Goal: Complete application form

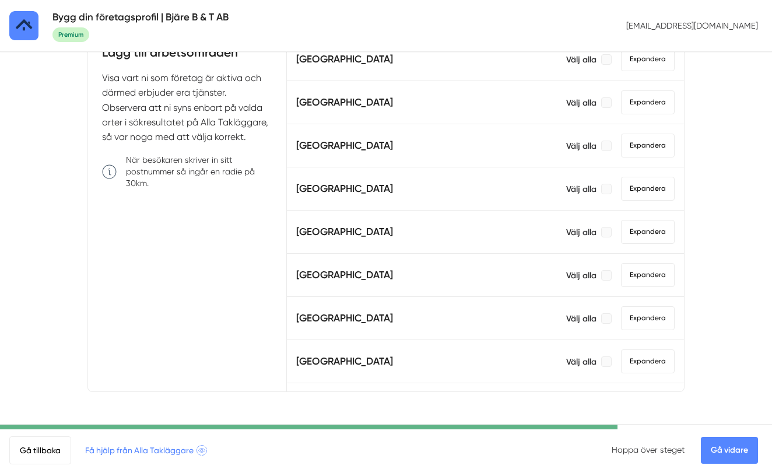
scroll to position [463, 0]
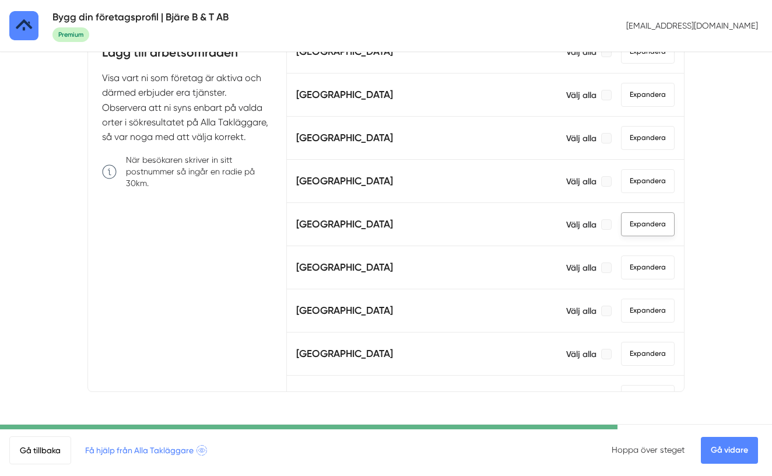
click at [639, 224] on span "Expandera" at bounding box center [648, 224] width 54 height 24
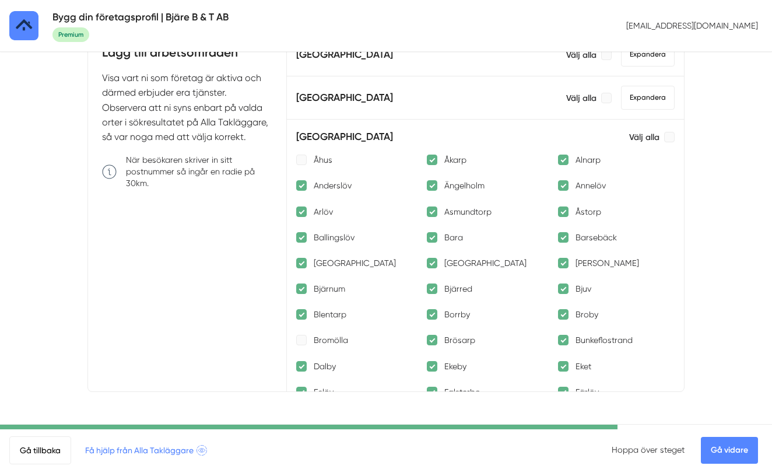
scroll to position [566, 0]
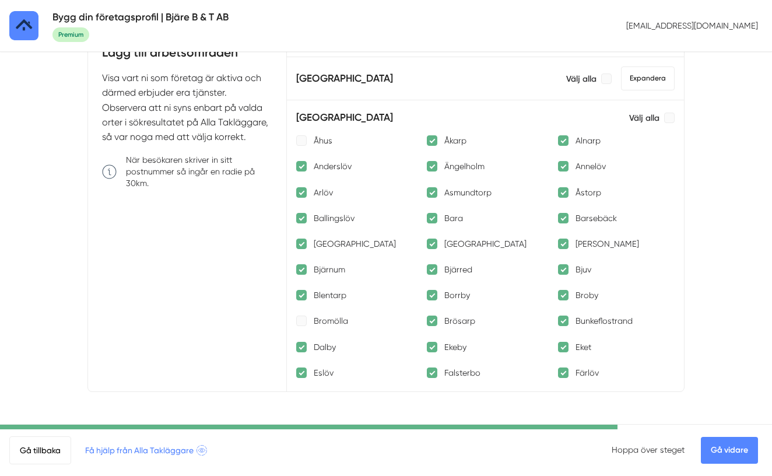
click at [434, 143] on div at bounding box center [432, 140] width 10 height 10
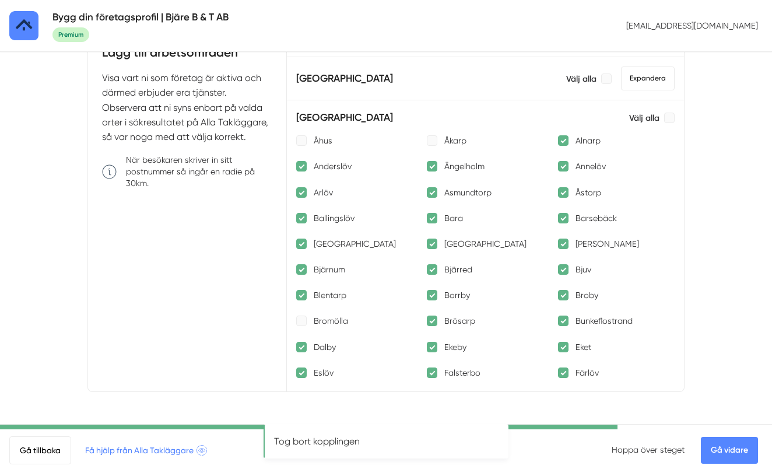
click at [562, 143] on div at bounding box center [563, 140] width 10 height 10
click at [304, 168] on div at bounding box center [301, 166] width 10 height 10
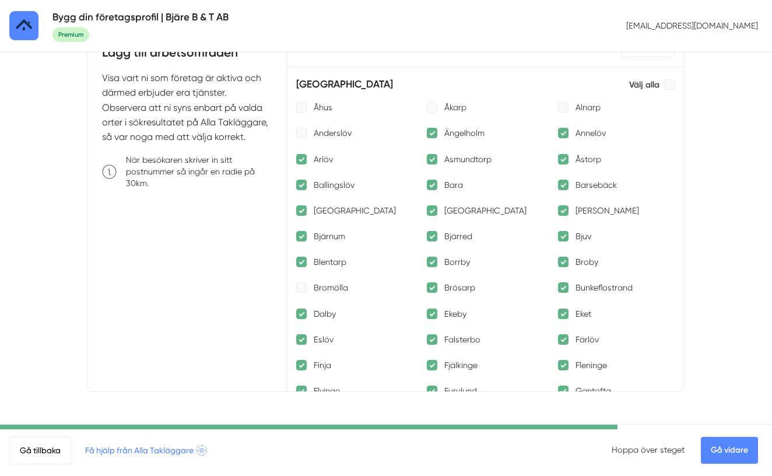
scroll to position [600, 0]
click at [296, 161] on div at bounding box center [301, 158] width 10 height 10
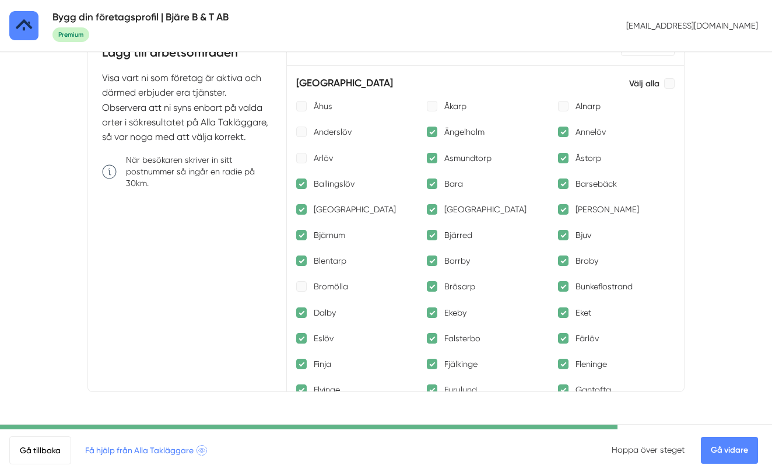
click at [434, 159] on div at bounding box center [432, 158] width 10 height 10
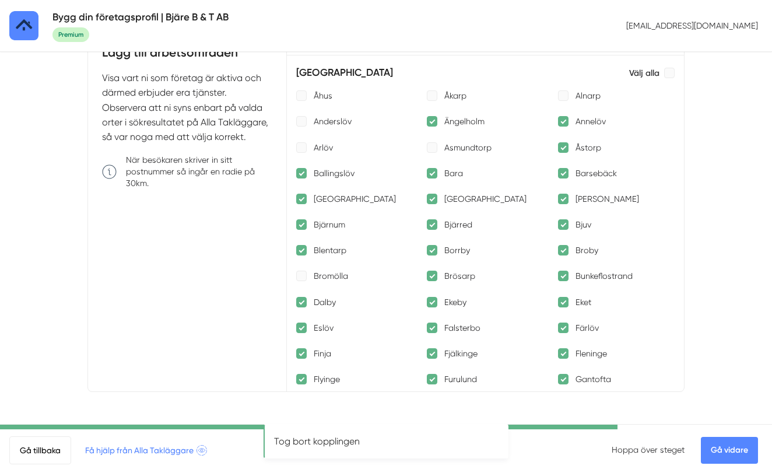
scroll to position [614, 0]
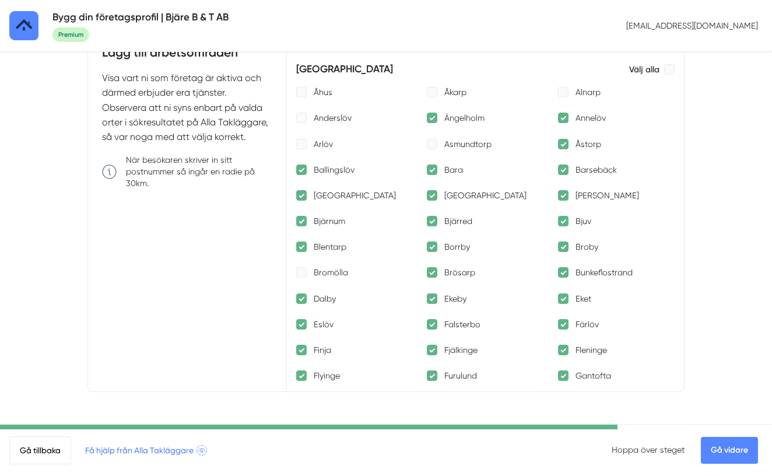
click at [433, 172] on div at bounding box center [432, 169] width 10 height 10
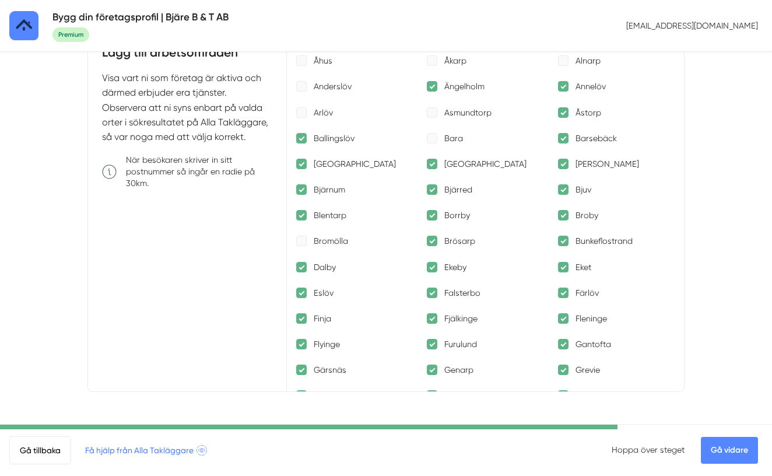
scroll to position [660, 0]
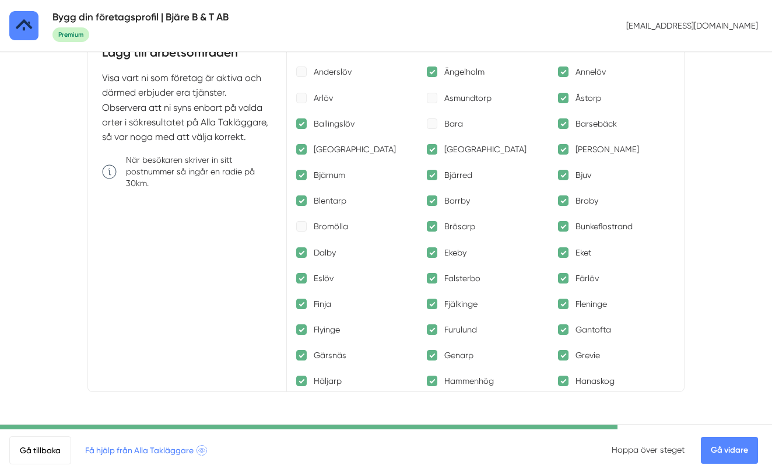
click at [306, 174] on div at bounding box center [301, 175] width 10 height 10
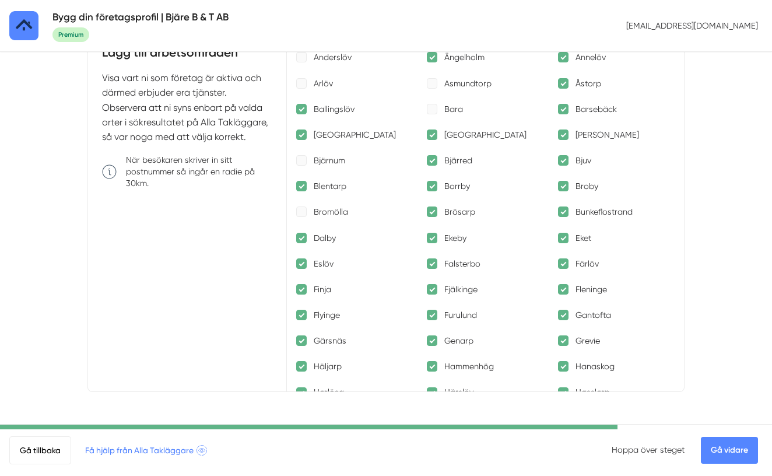
scroll to position [679, 0]
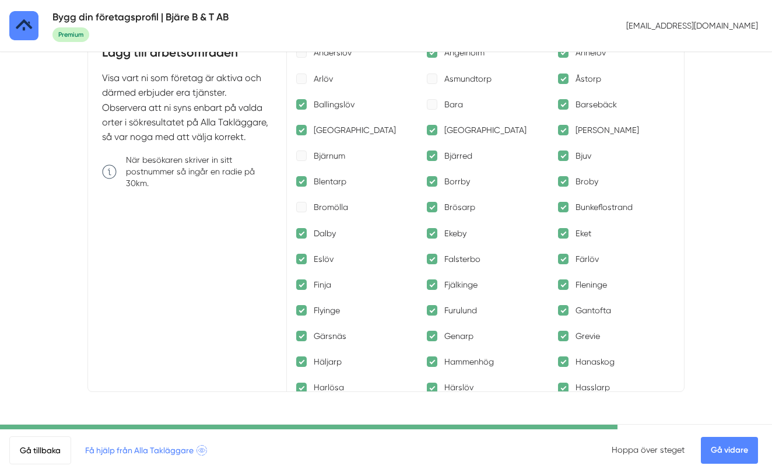
click at [340, 182] on p "Blentarp" at bounding box center [330, 181] width 33 height 12
click at [429, 183] on div at bounding box center [432, 181] width 10 height 10
click at [564, 182] on div at bounding box center [563, 181] width 10 height 10
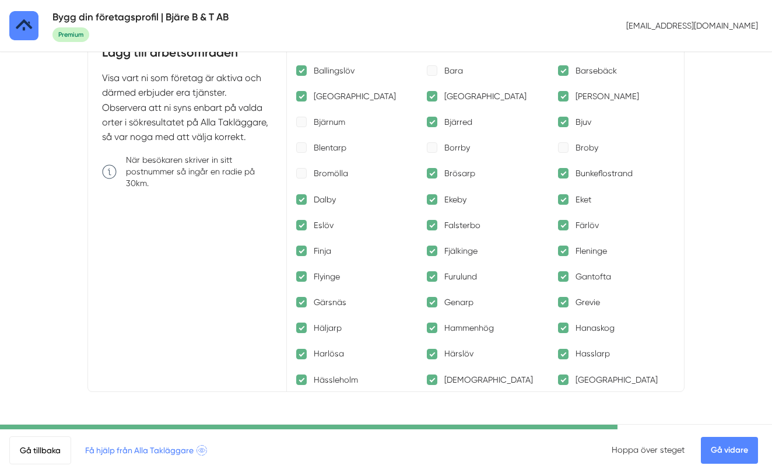
scroll to position [713, 0]
click at [431, 174] on div at bounding box center [432, 173] width 10 height 10
click at [561, 174] on div at bounding box center [563, 173] width 10 height 10
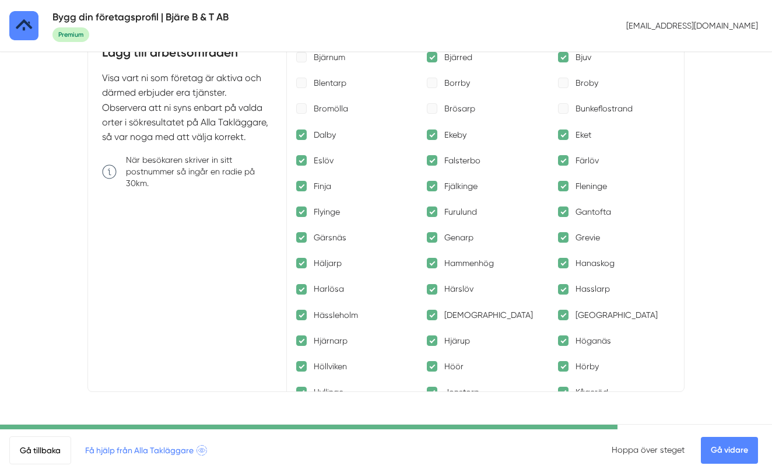
scroll to position [780, 0]
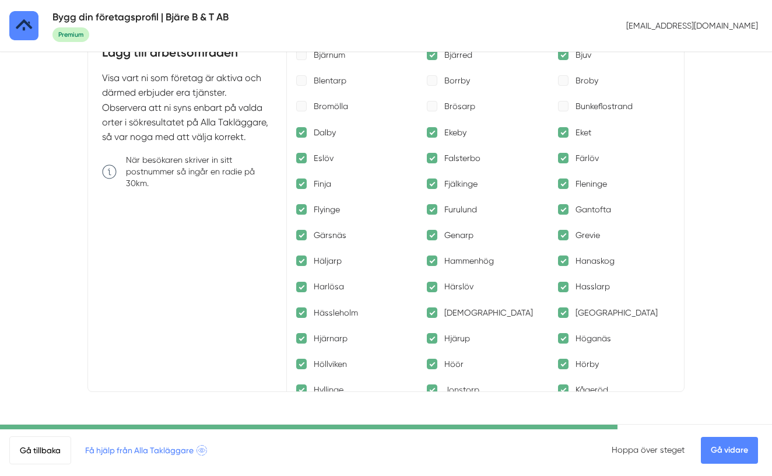
click at [562, 133] on div at bounding box center [563, 132] width 10 height 10
click at [432, 161] on div at bounding box center [432, 158] width 10 height 10
click at [564, 161] on div at bounding box center [563, 158] width 10 height 10
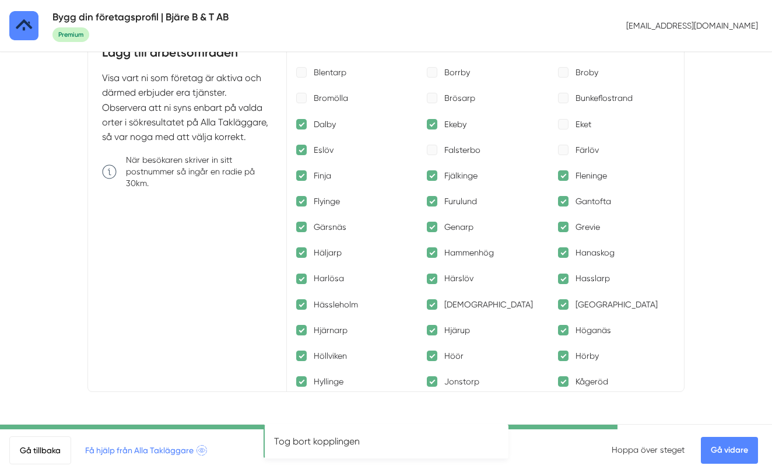
scroll to position [794, 0]
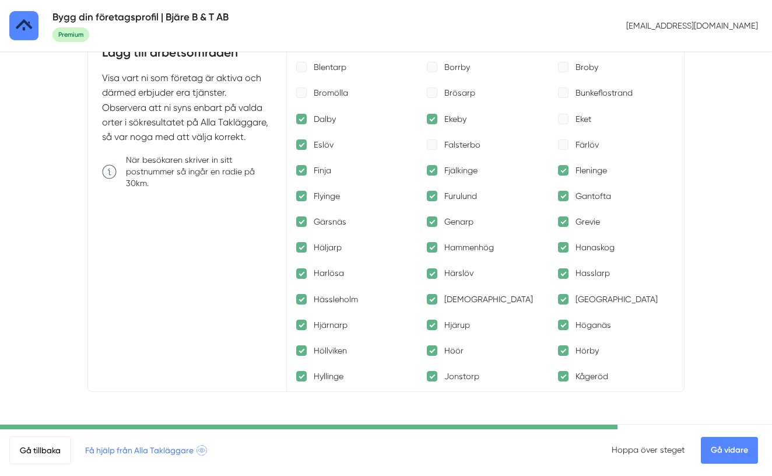
click at [300, 171] on div at bounding box center [301, 170] width 10 height 10
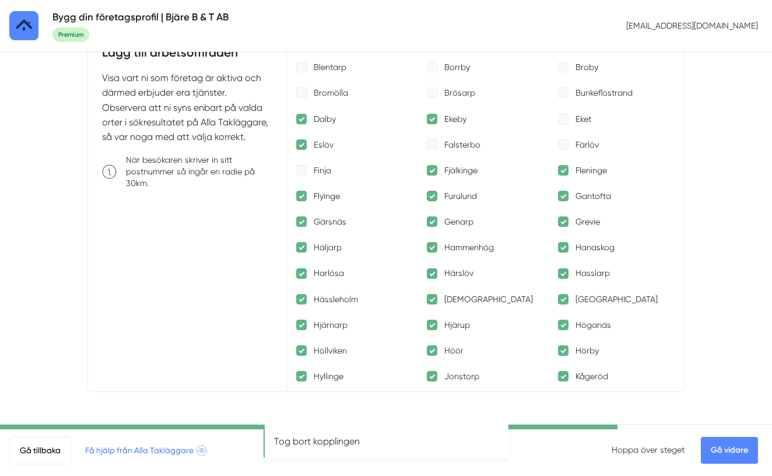
click at [433, 172] on div at bounding box center [432, 170] width 10 height 10
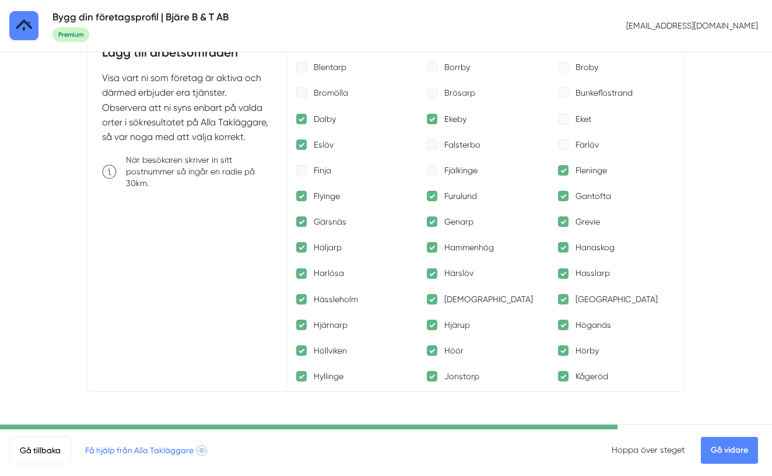
click at [565, 170] on div at bounding box center [563, 170] width 10 height 10
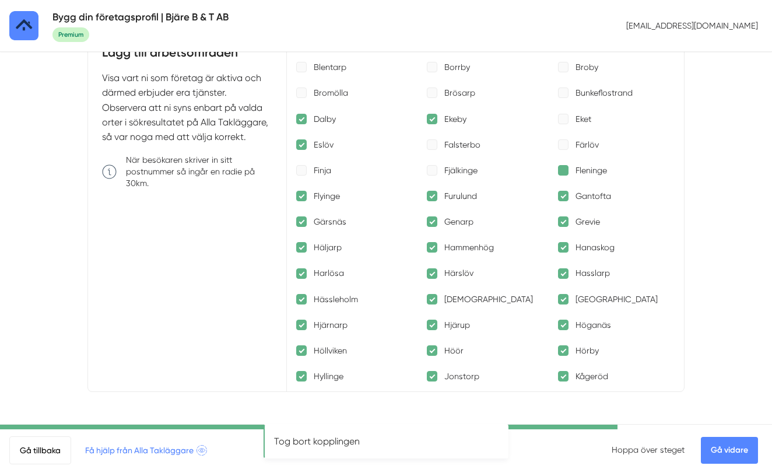
click at [565, 170] on div at bounding box center [563, 170] width 10 height 10
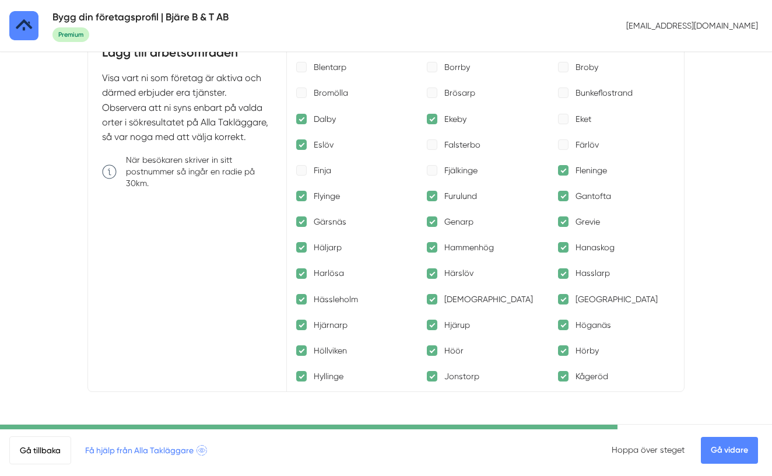
click at [443, 196] on div "Furulund" at bounding box center [485, 196] width 117 height 12
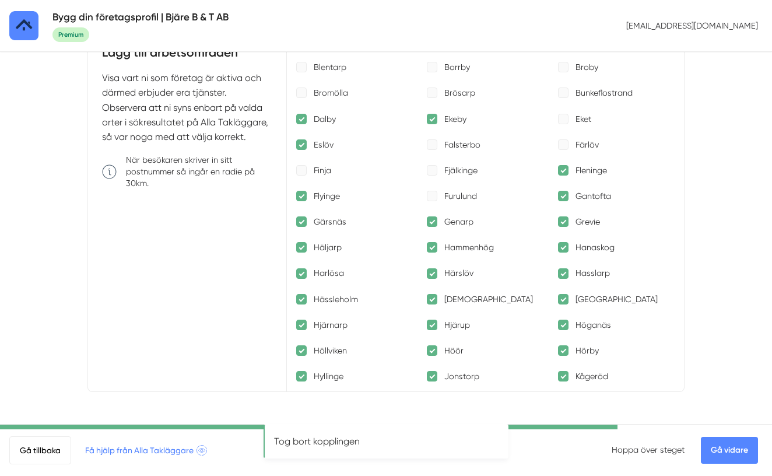
click at [562, 197] on div at bounding box center [563, 196] width 10 height 10
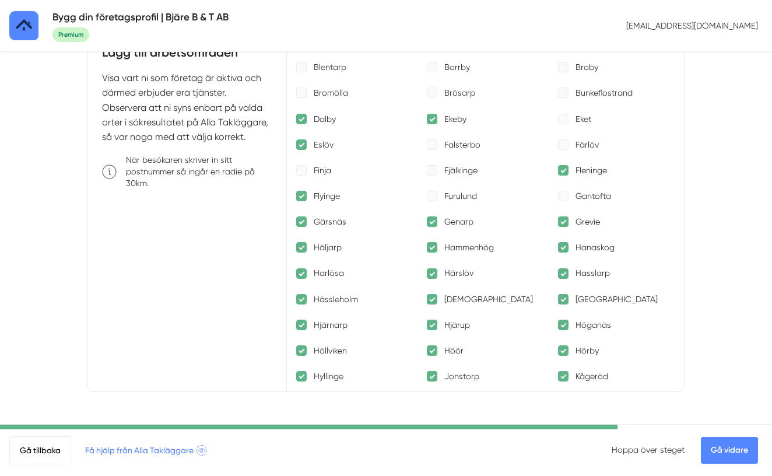
click at [302, 223] on div at bounding box center [301, 221] width 10 height 10
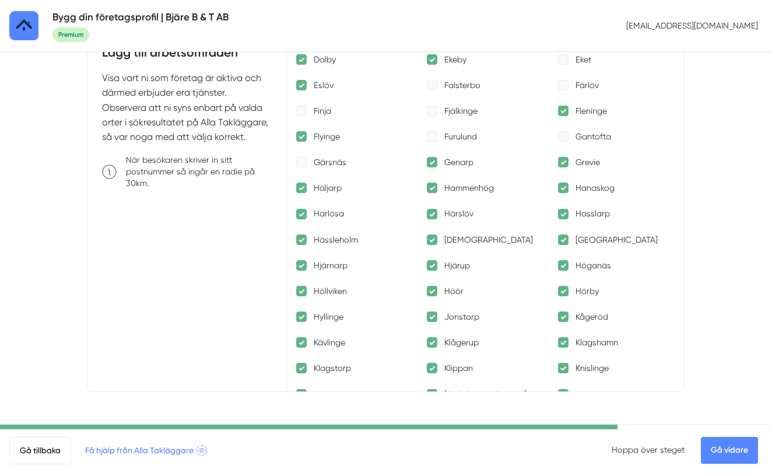
scroll to position [868, 0]
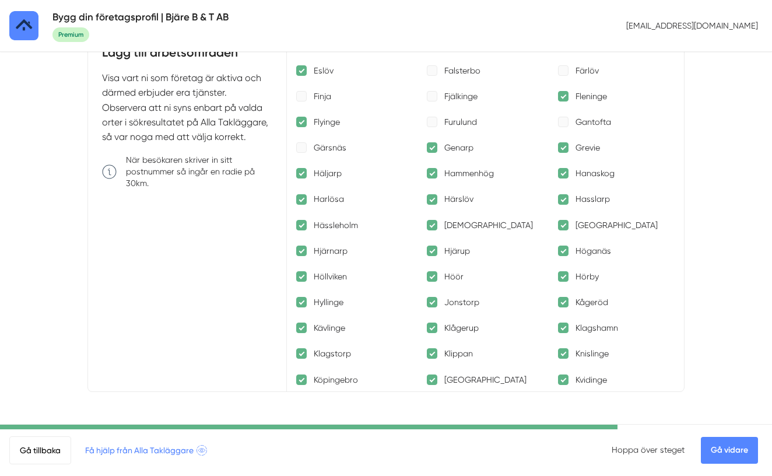
click at [440, 175] on div "Hammenhög" at bounding box center [485, 173] width 117 height 12
click at [564, 174] on div at bounding box center [563, 173] width 10 height 10
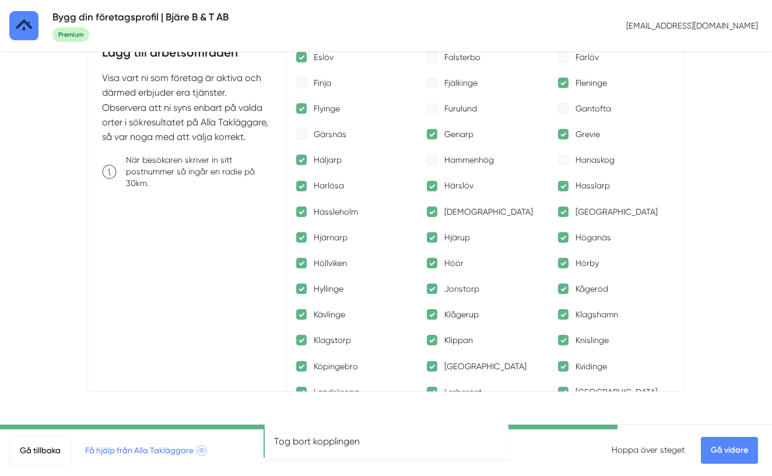
scroll to position [883, 0]
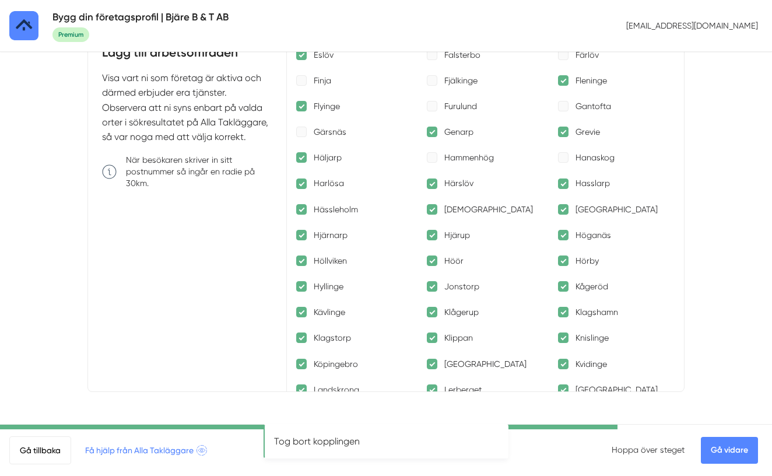
click at [301, 188] on div at bounding box center [301, 183] width 10 height 10
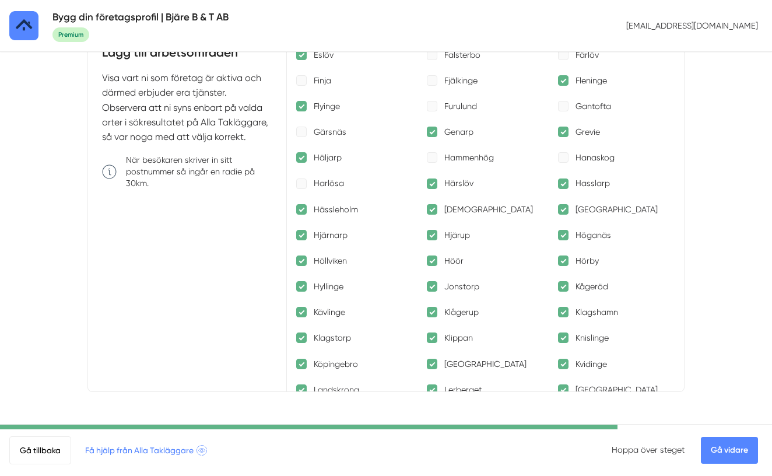
click at [434, 185] on div at bounding box center [432, 183] width 10 height 10
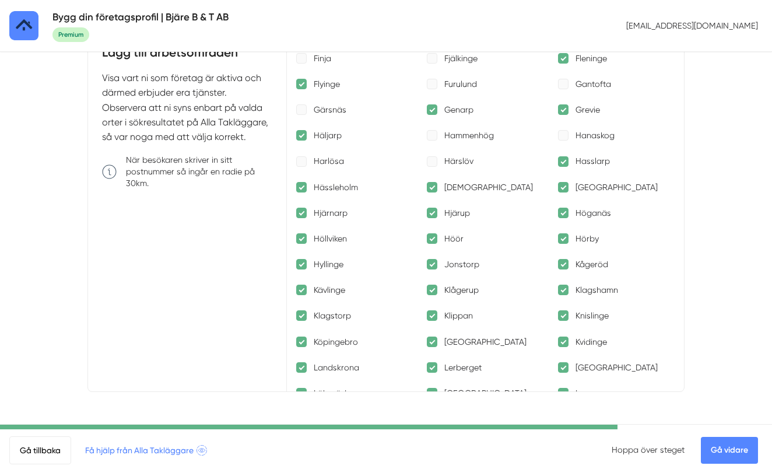
scroll to position [907, 0]
click at [453, 184] on p "[DEMOGRAPHIC_DATA]" at bounding box center [488, 186] width 89 height 12
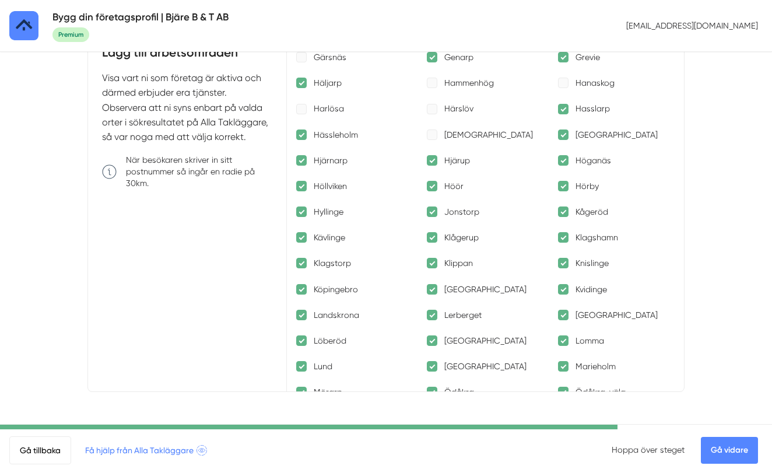
scroll to position [959, 0]
click at [565, 185] on div at bounding box center [563, 184] width 10 height 10
click at [563, 212] on div at bounding box center [563, 210] width 10 height 10
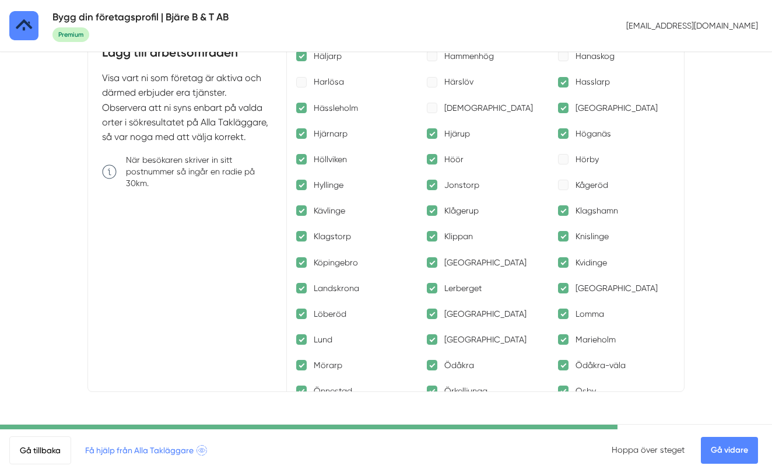
scroll to position [990, 0]
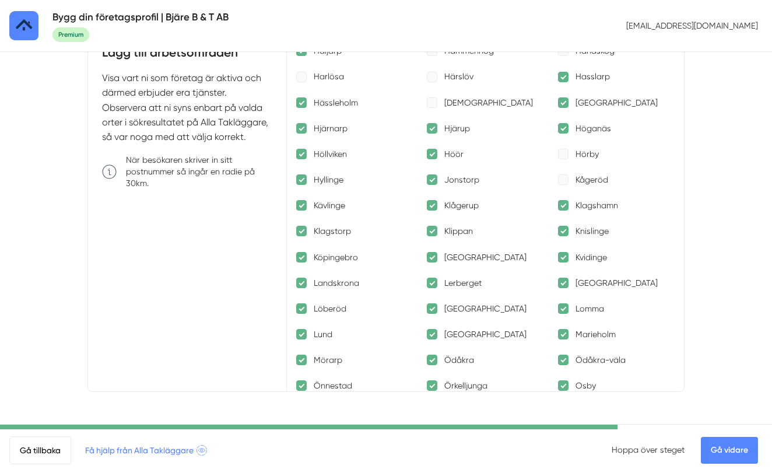
click at [431, 207] on div at bounding box center [432, 205] width 10 height 10
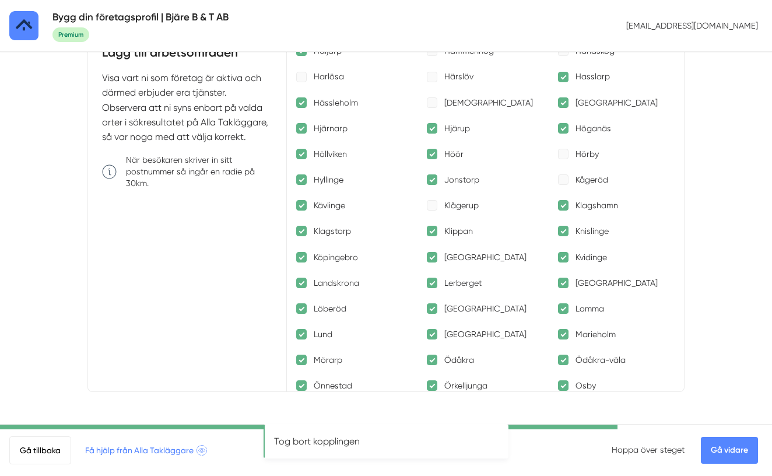
click at [562, 207] on div at bounding box center [563, 205] width 10 height 10
click at [301, 233] on div at bounding box center [301, 231] width 10 height 10
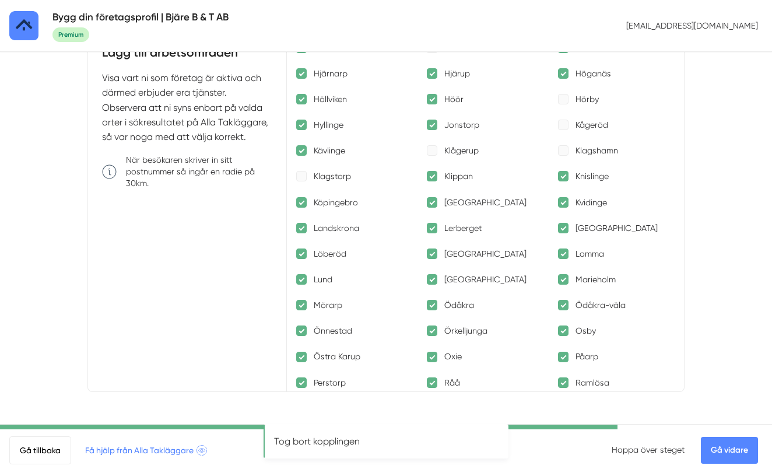
scroll to position [1051, 0]
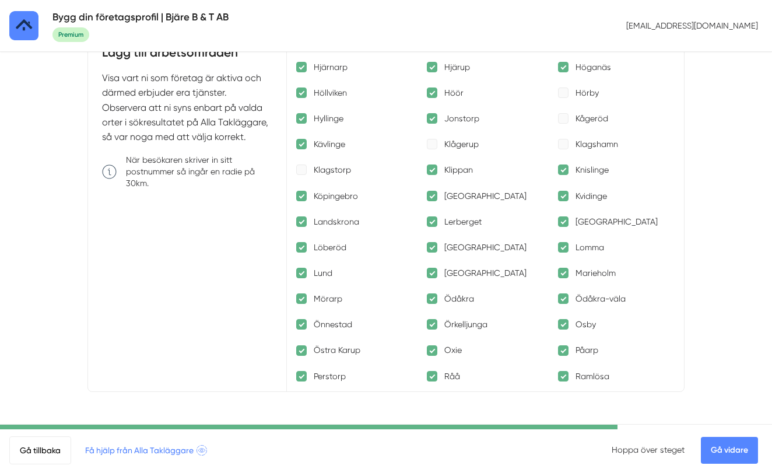
click at [565, 170] on div at bounding box center [563, 169] width 10 height 10
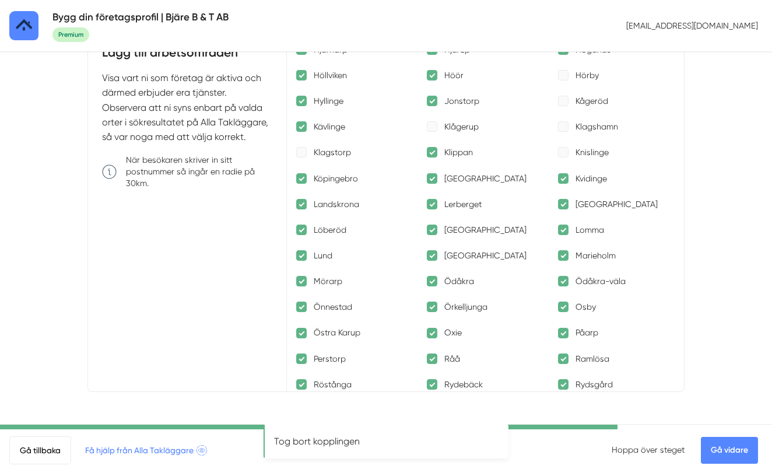
scroll to position [1069, 0]
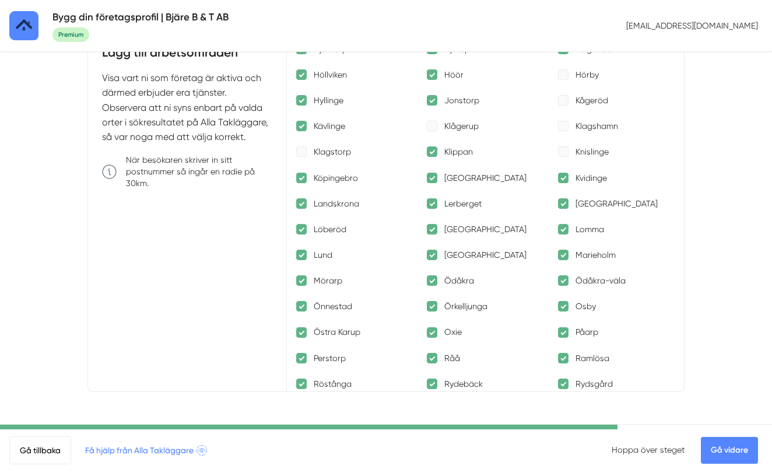
click at [314, 179] on p "Köpingebro" at bounding box center [336, 178] width 44 height 12
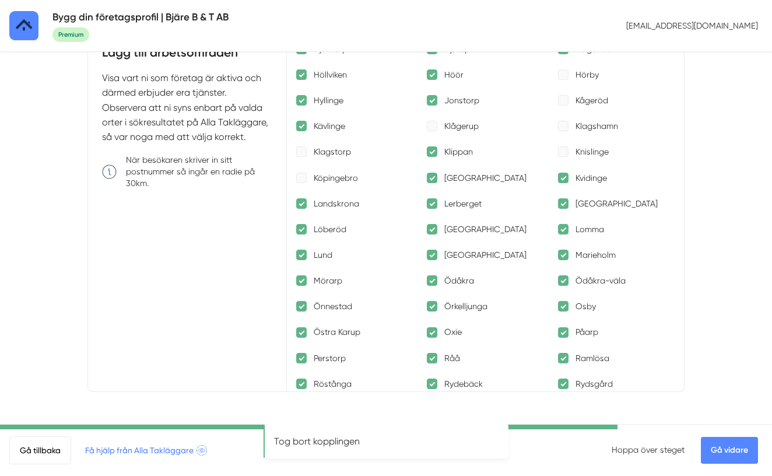
click at [470, 177] on p "[GEOGRAPHIC_DATA]" at bounding box center [485, 178] width 82 height 12
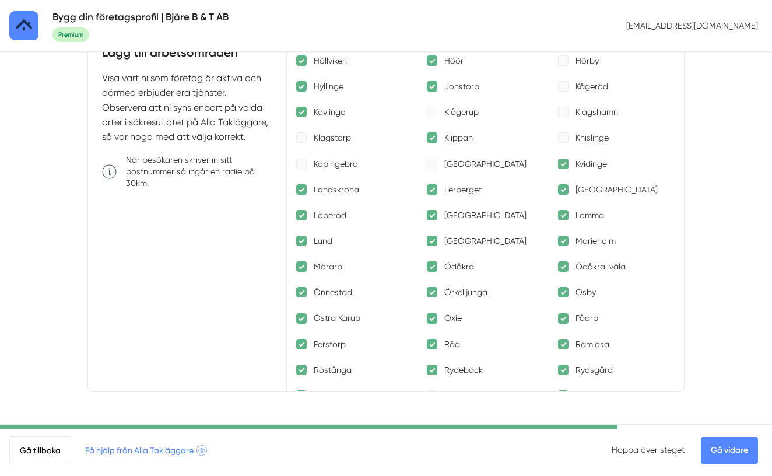
scroll to position [1096, 0]
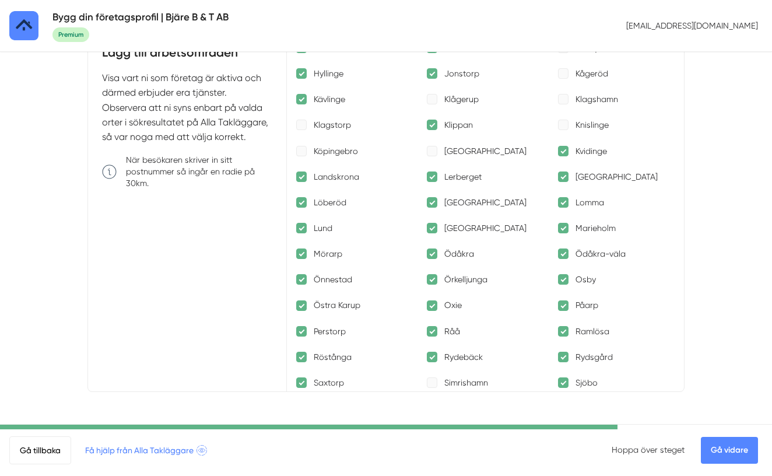
click at [470, 175] on p "Lerberget" at bounding box center [462, 177] width 37 height 12
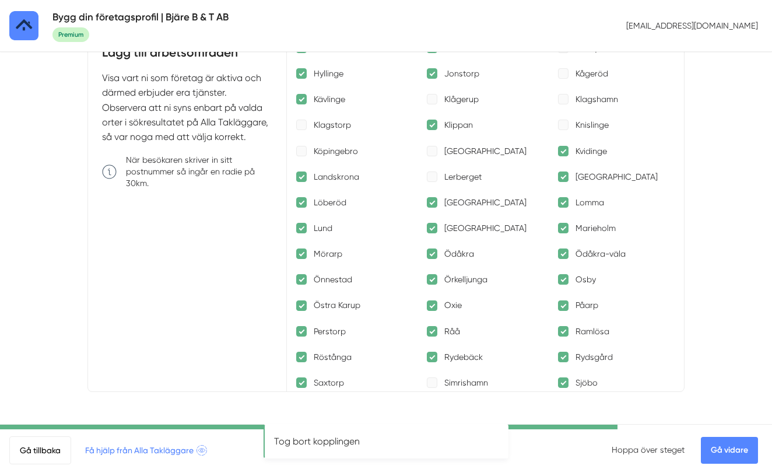
click at [562, 175] on div at bounding box center [563, 176] width 10 height 10
click at [304, 203] on div at bounding box center [301, 202] width 10 height 10
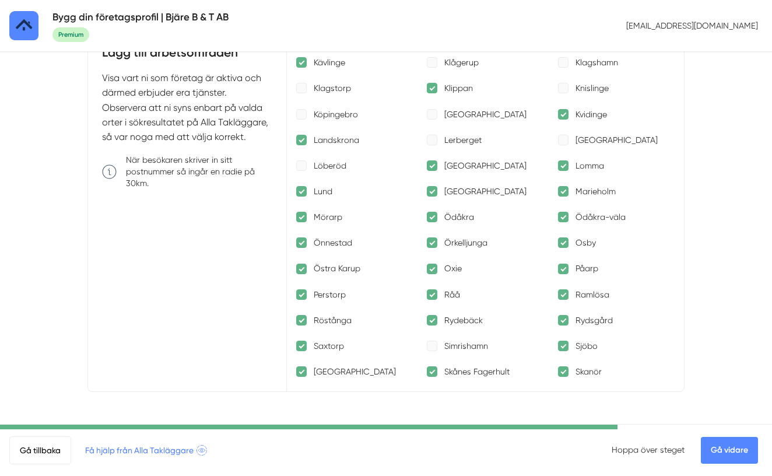
scroll to position [1135, 0]
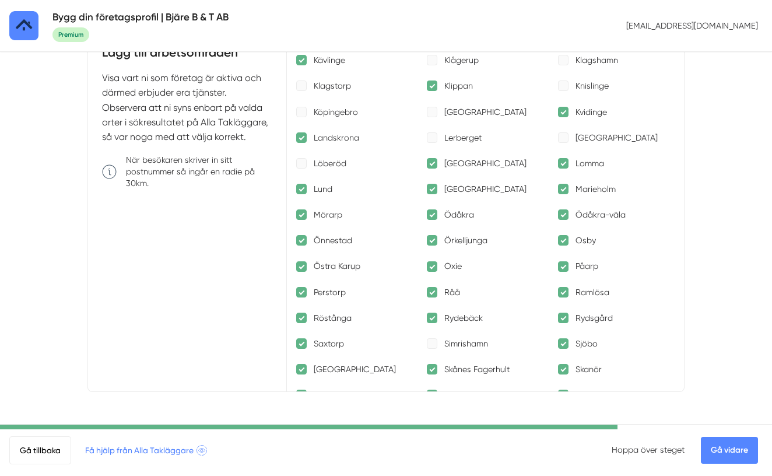
click at [562, 191] on div at bounding box center [563, 189] width 10 height 10
click at [339, 239] on p "Önnestad" at bounding box center [333, 240] width 38 height 12
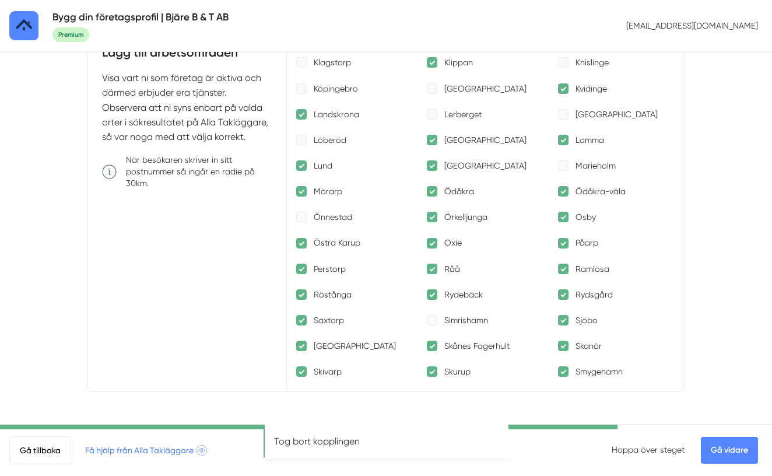
scroll to position [1160, 0]
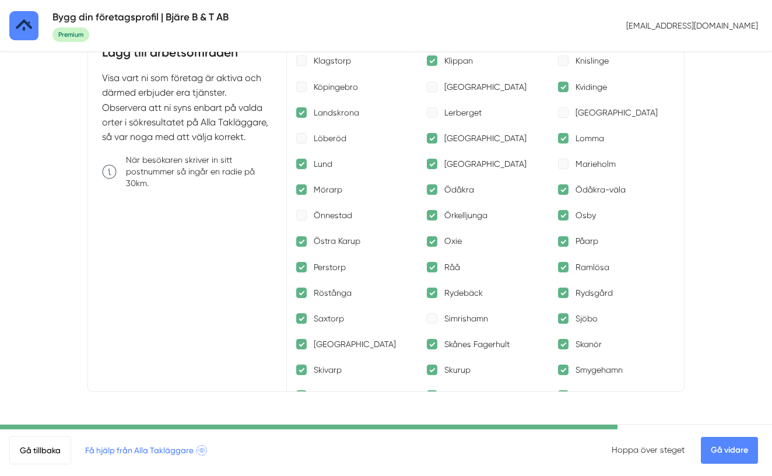
click at [564, 213] on div at bounding box center [563, 215] width 10 height 10
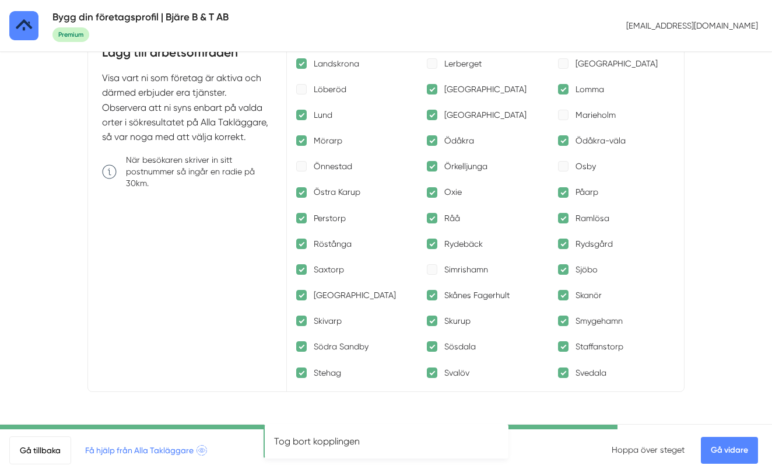
scroll to position [1211, 0]
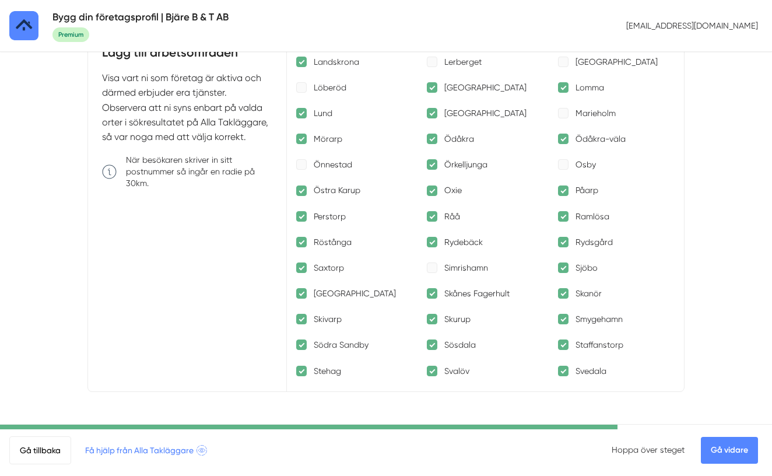
click at [432, 187] on div at bounding box center [432, 190] width 10 height 10
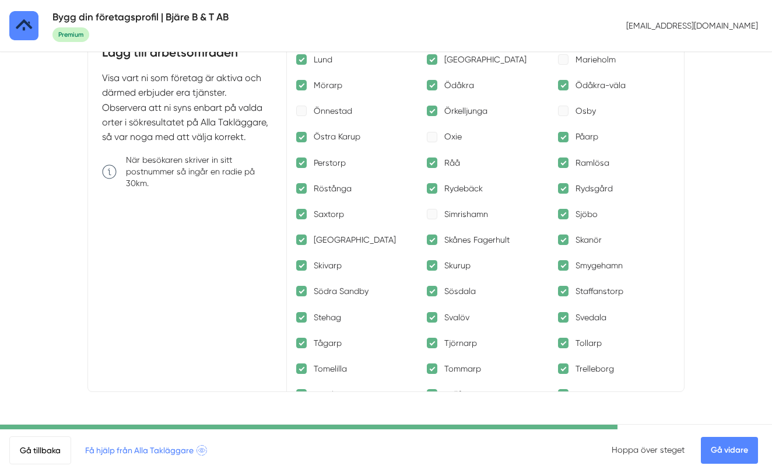
scroll to position [1266, 0]
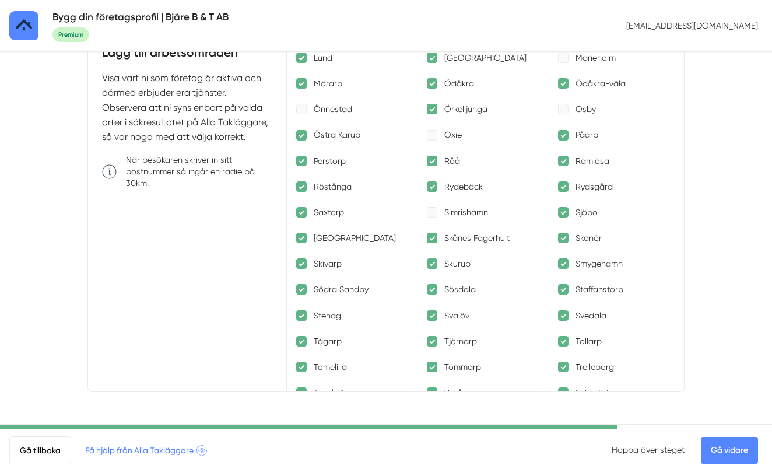
click at [562, 187] on div at bounding box center [563, 186] width 10 height 10
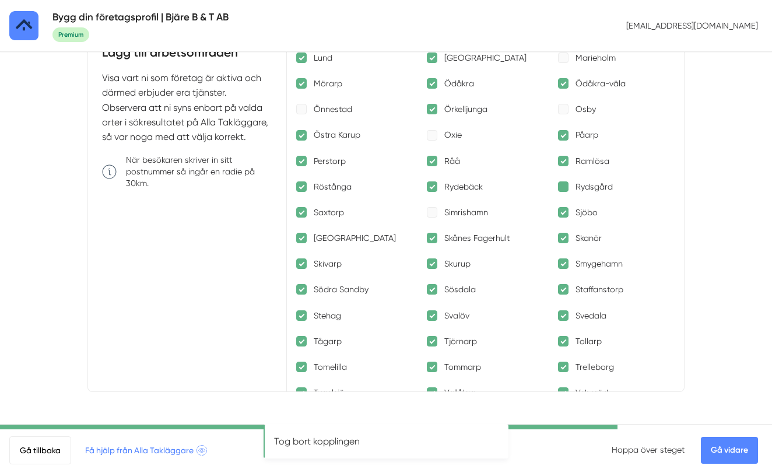
click at [568, 188] on div at bounding box center [563, 186] width 10 height 10
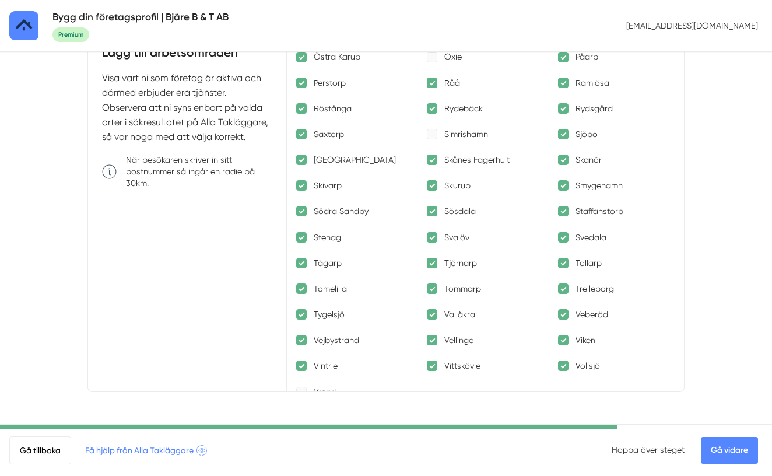
scroll to position [1347, 0]
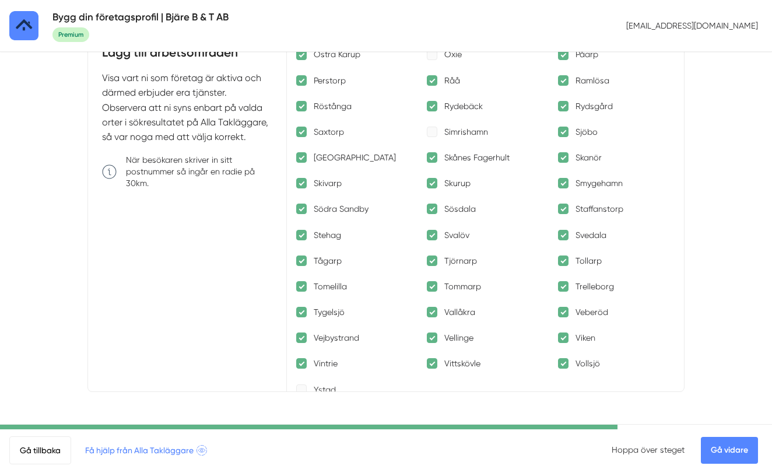
click at [562, 133] on div at bounding box center [563, 131] width 10 height 10
click at [563, 160] on div at bounding box center [563, 157] width 10 height 10
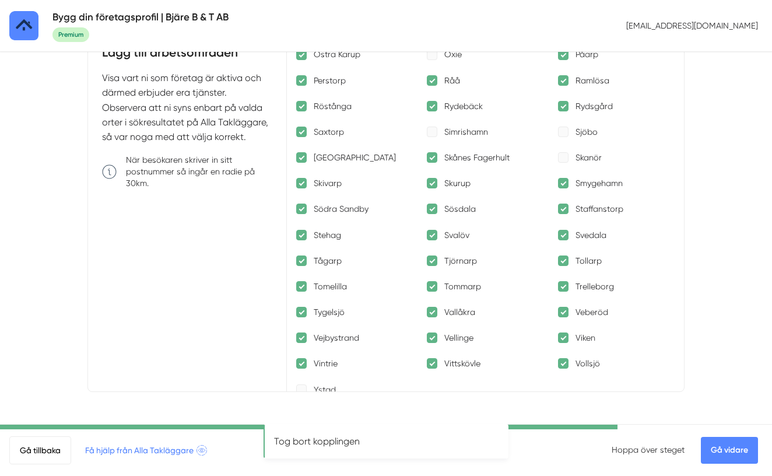
click at [301, 184] on div at bounding box center [301, 183] width 10 height 10
click at [432, 185] on div at bounding box center [432, 183] width 10 height 10
click at [566, 185] on div at bounding box center [563, 183] width 10 height 10
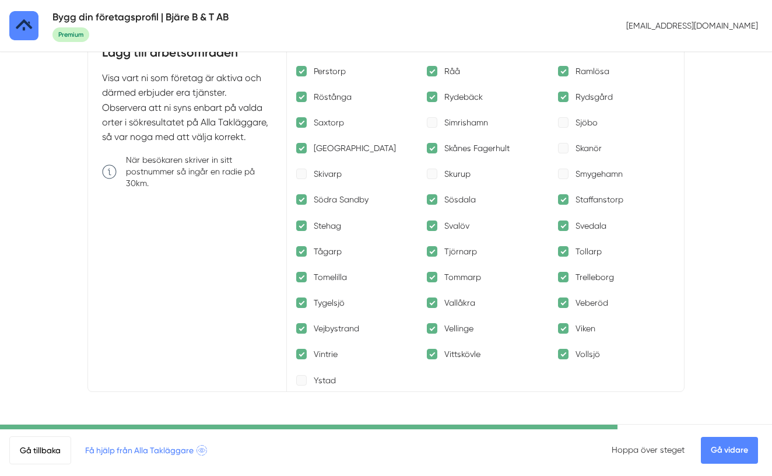
scroll to position [1361, 0]
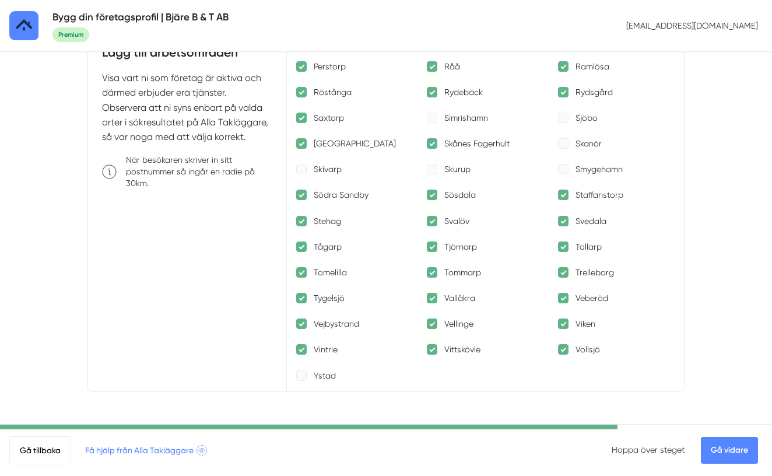
click at [434, 195] on div at bounding box center [432, 194] width 10 height 10
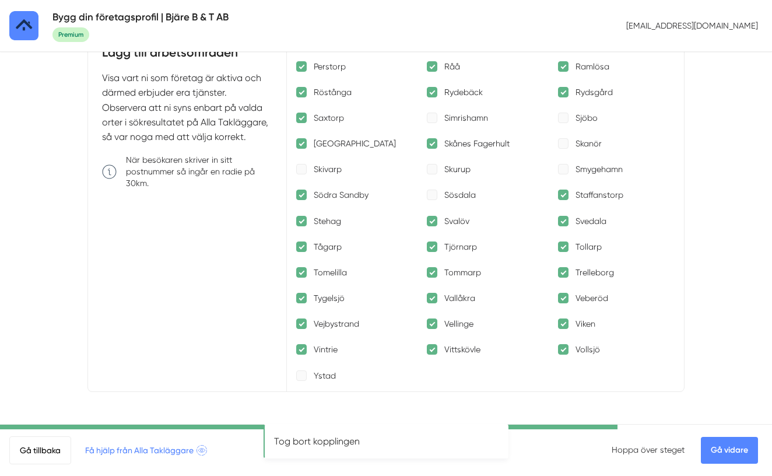
click at [564, 195] on div at bounding box center [563, 194] width 10 height 10
click at [301, 221] on div at bounding box center [301, 221] width 10 height 10
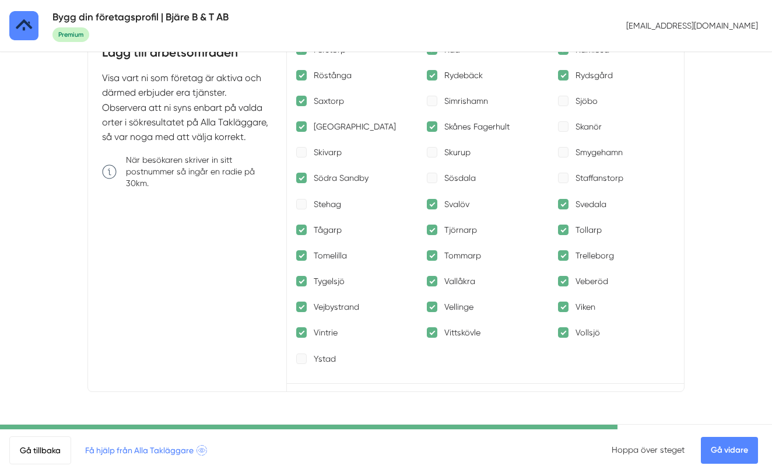
scroll to position [1378, 0]
click at [562, 202] on div at bounding box center [563, 203] width 10 height 10
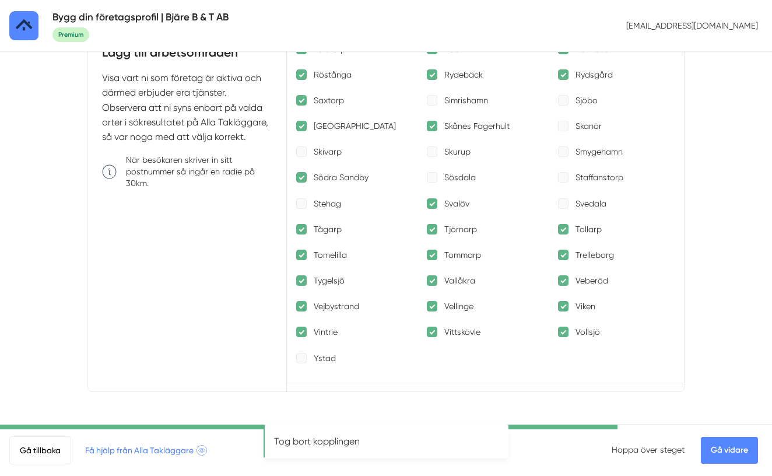
click at [301, 230] on div at bounding box center [301, 229] width 10 height 10
click at [432, 230] on div at bounding box center [432, 229] width 10 height 10
click at [563, 231] on div at bounding box center [563, 229] width 10 height 10
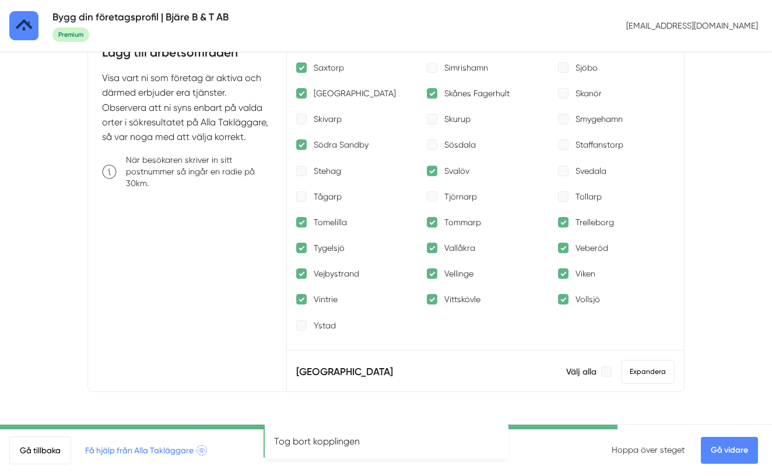
scroll to position [1411, 0]
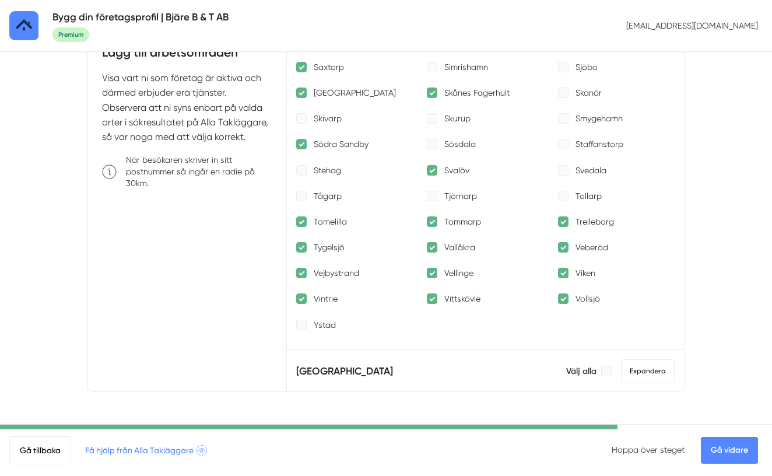
click at [321, 220] on p "Tomelilla" at bounding box center [330, 222] width 33 height 12
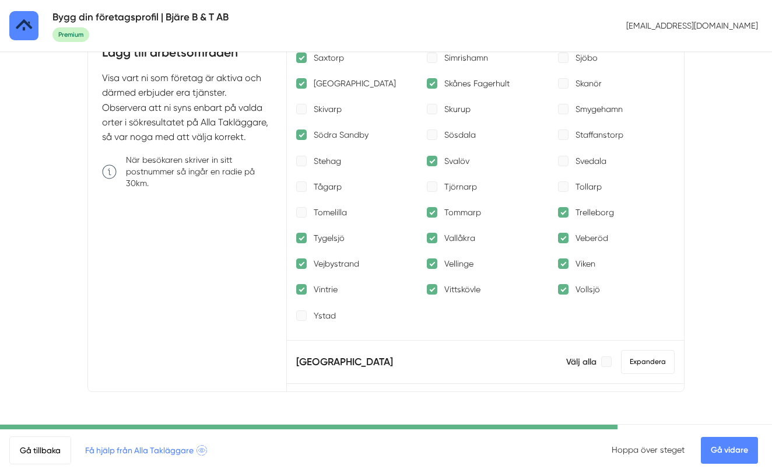
scroll to position [1425, 0]
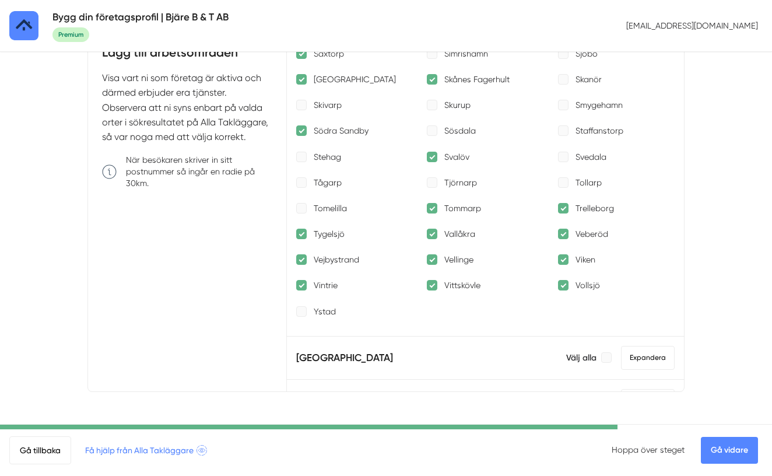
click at [449, 211] on p "Tommarp" at bounding box center [462, 208] width 37 height 12
click at [564, 208] on div at bounding box center [563, 208] width 10 height 10
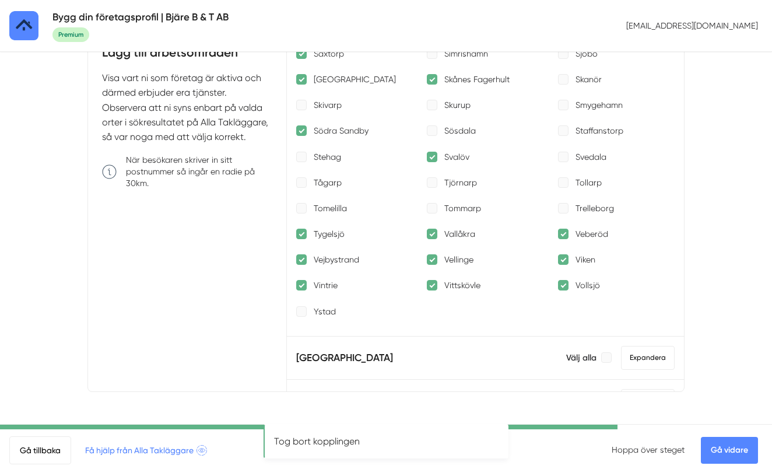
scroll to position [1440, 0]
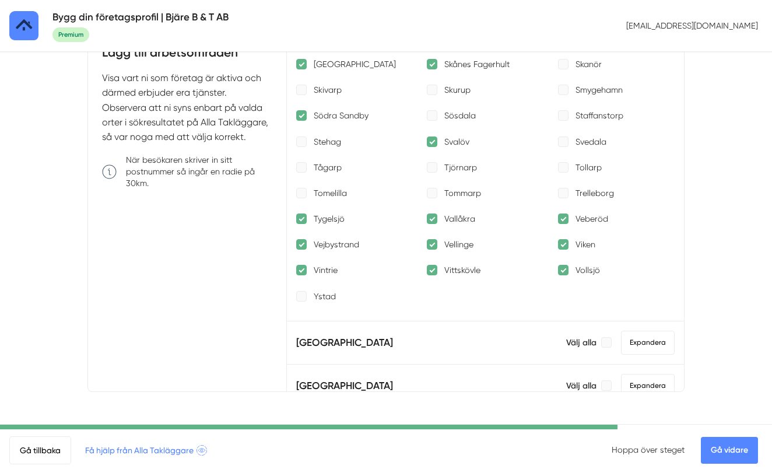
click at [327, 223] on p "Tygelsjö" at bounding box center [329, 219] width 31 height 12
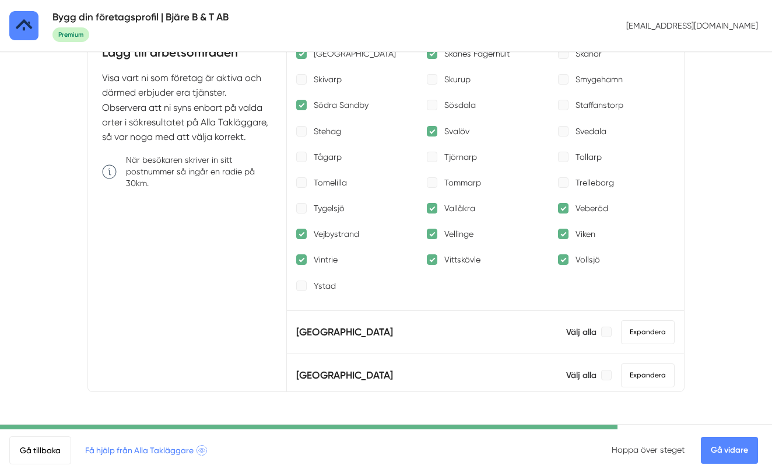
scroll to position [1451, 0]
click at [562, 209] on div at bounding box center [563, 207] width 10 height 10
click at [328, 262] on p "Vintrie" at bounding box center [326, 259] width 24 height 12
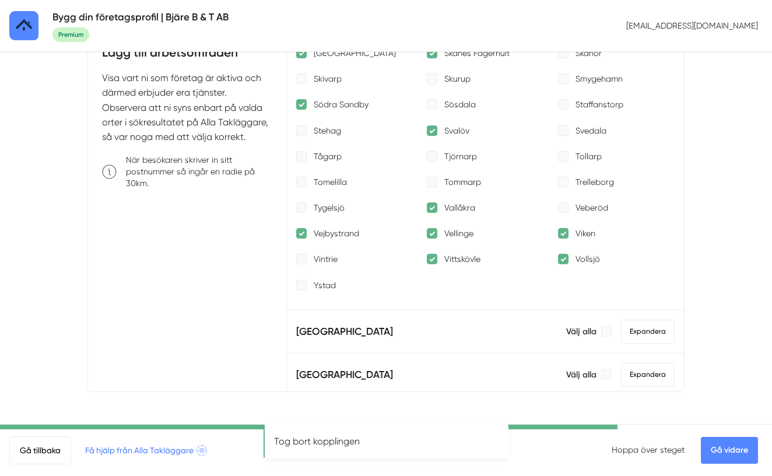
click at [445, 257] on p "Vittskövle" at bounding box center [462, 259] width 36 height 12
click at [562, 260] on div at bounding box center [563, 258] width 10 height 10
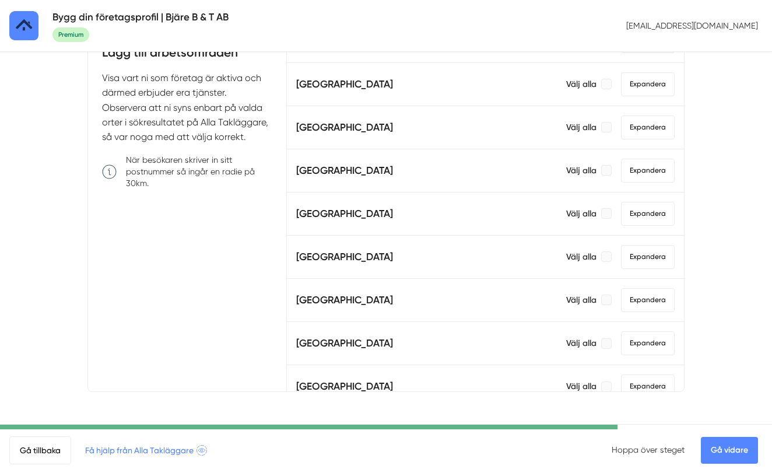
scroll to position [75, 0]
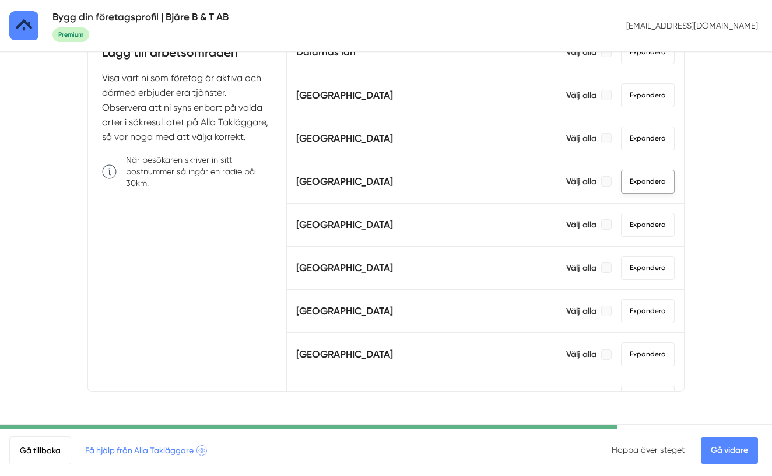
click at [648, 179] on span "Expandera" at bounding box center [648, 182] width 54 height 24
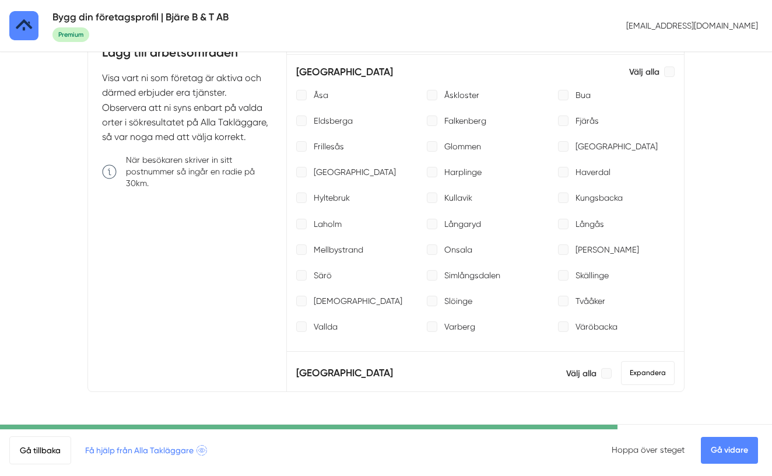
scroll to position [177, 0]
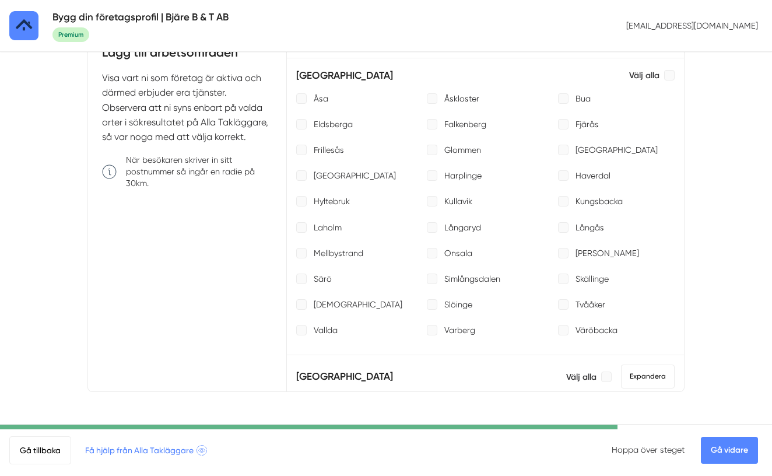
click at [327, 252] on p "Mellbystrand" at bounding box center [339, 253] width 50 height 12
click at [325, 227] on p "Laholm" at bounding box center [328, 227] width 28 height 12
click at [326, 176] on p "Halmstad" at bounding box center [355, 176] width 82 height 12
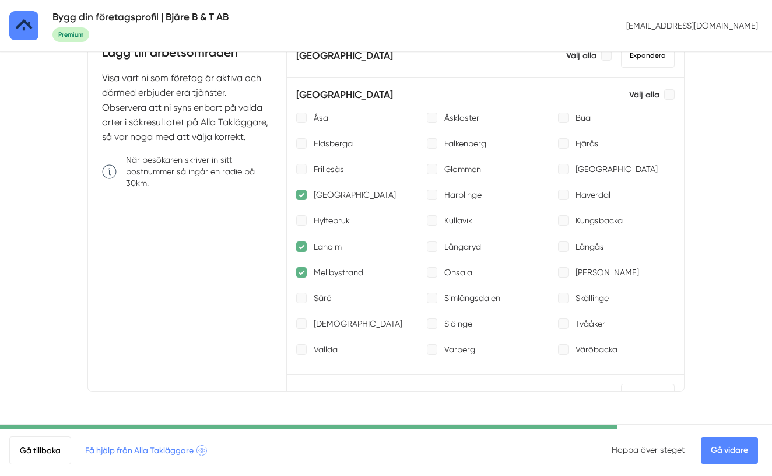
scroll to position [158, 0]
click at [432, 195] on div at bounding box center [432, 194] width 10 height 10
click at [565, 193] on div at bounding box center [563, 194] width 10 height 10
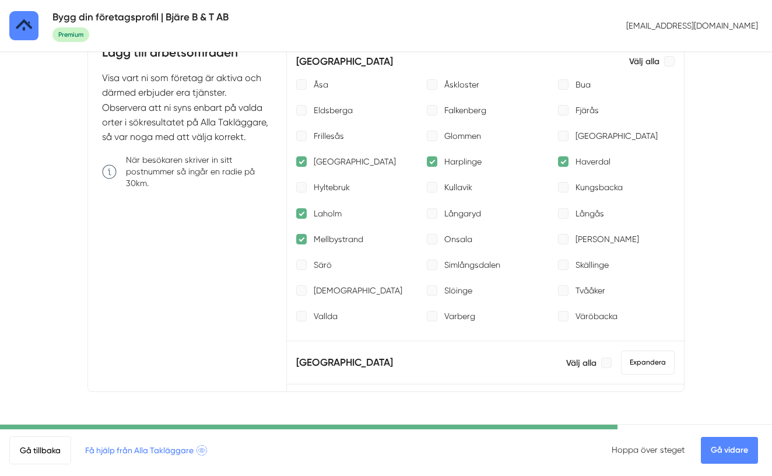
scroll to position [193, 0]
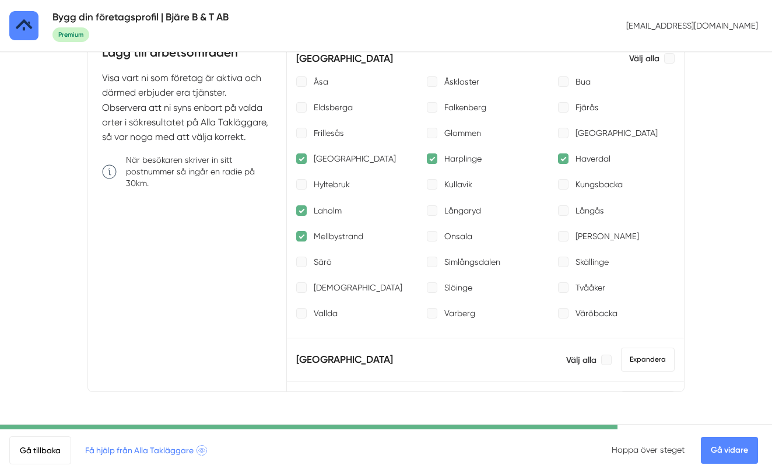
click at [471, 265] on p "Simlångsdalen" at bounding box center [472, 262] width 56 height 12
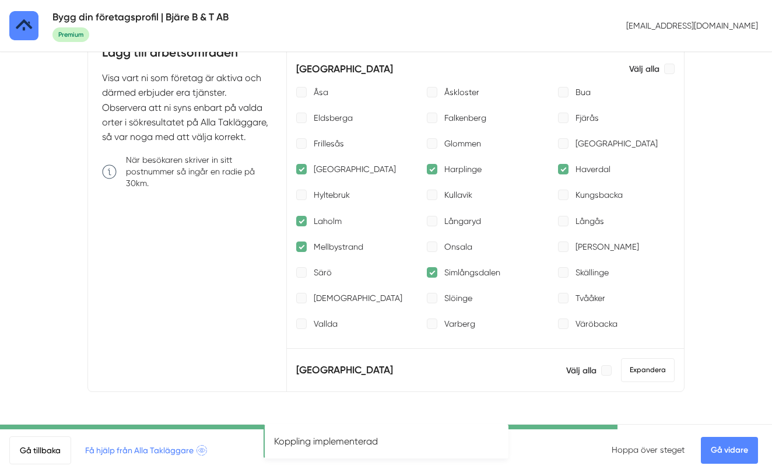
scroll to position [178, 0]
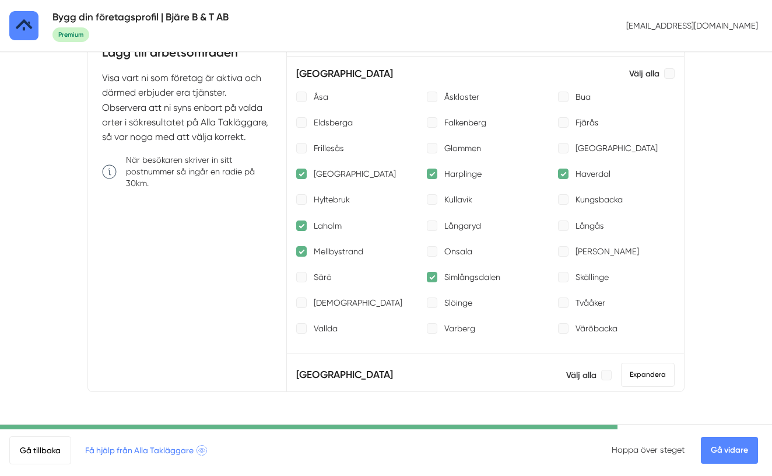
click at [525, 240] on div "Åsa Åskloster Bua Eldsberga Falkenberg Fjärås Frillesås Glommen Hallands län Ha…" at bounding box center [485, 213] width 378 height 244
click at [569, 252] on div "Oskarström" at bounding box center [616, 251] width 117 height 12
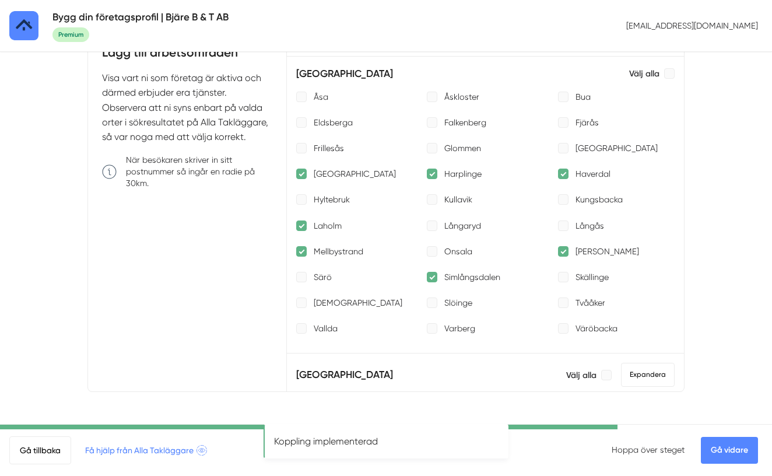
click at [562, 252] on div at bounding box center [563, 251] width 10 height 10
click at [561, 252] on div at bounding box center [563, 251] width 10 height 10
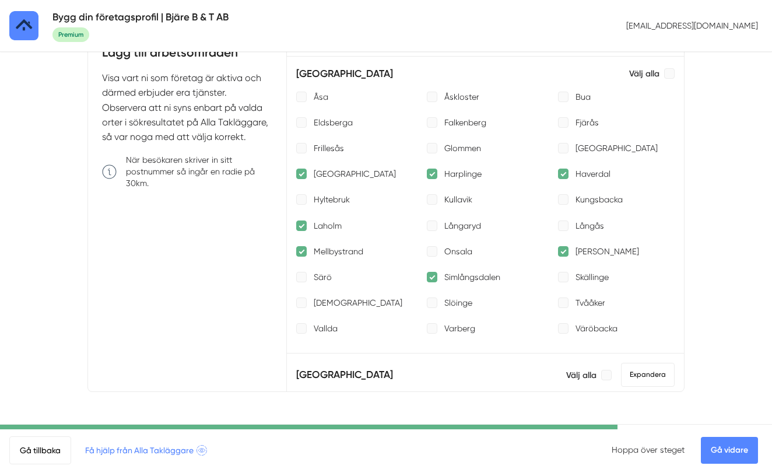
scroll to position [174, 0]
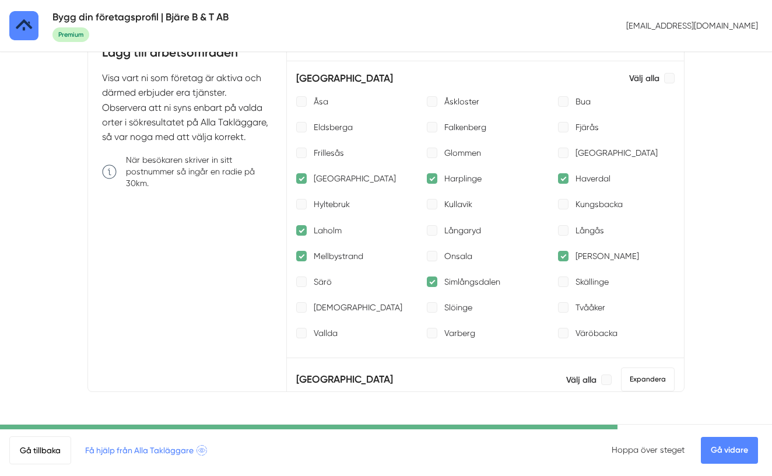
click at [718, 451] on link "Gå vidare" at bounding box center [728, 449] width 57 height 27
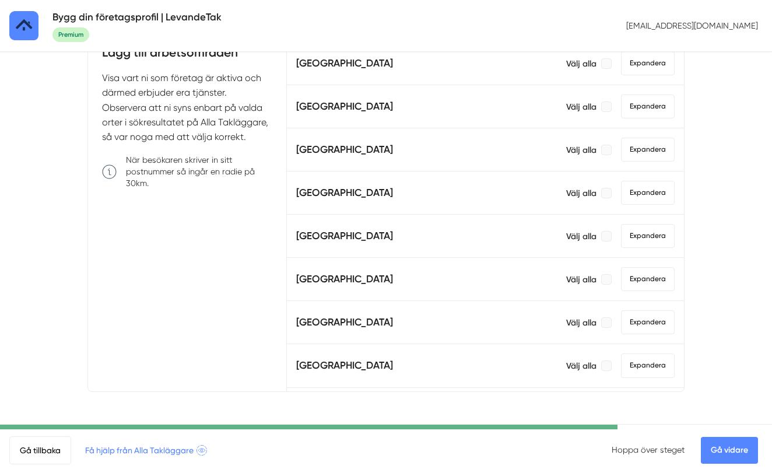
scroll to position [495, 0]
click at [647, 192] on span "Expandera" at bounding box center [648, 192] width 54 height 24
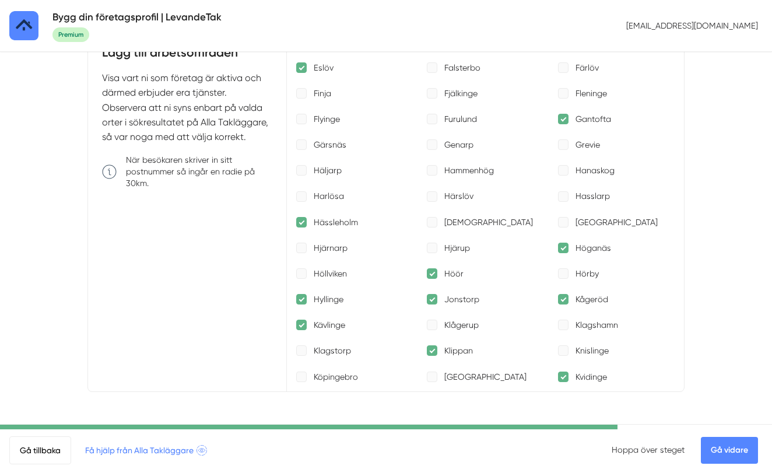
scroll to position [870, 0]
